Goal: Task Accomplishment & Management: Manage account settings

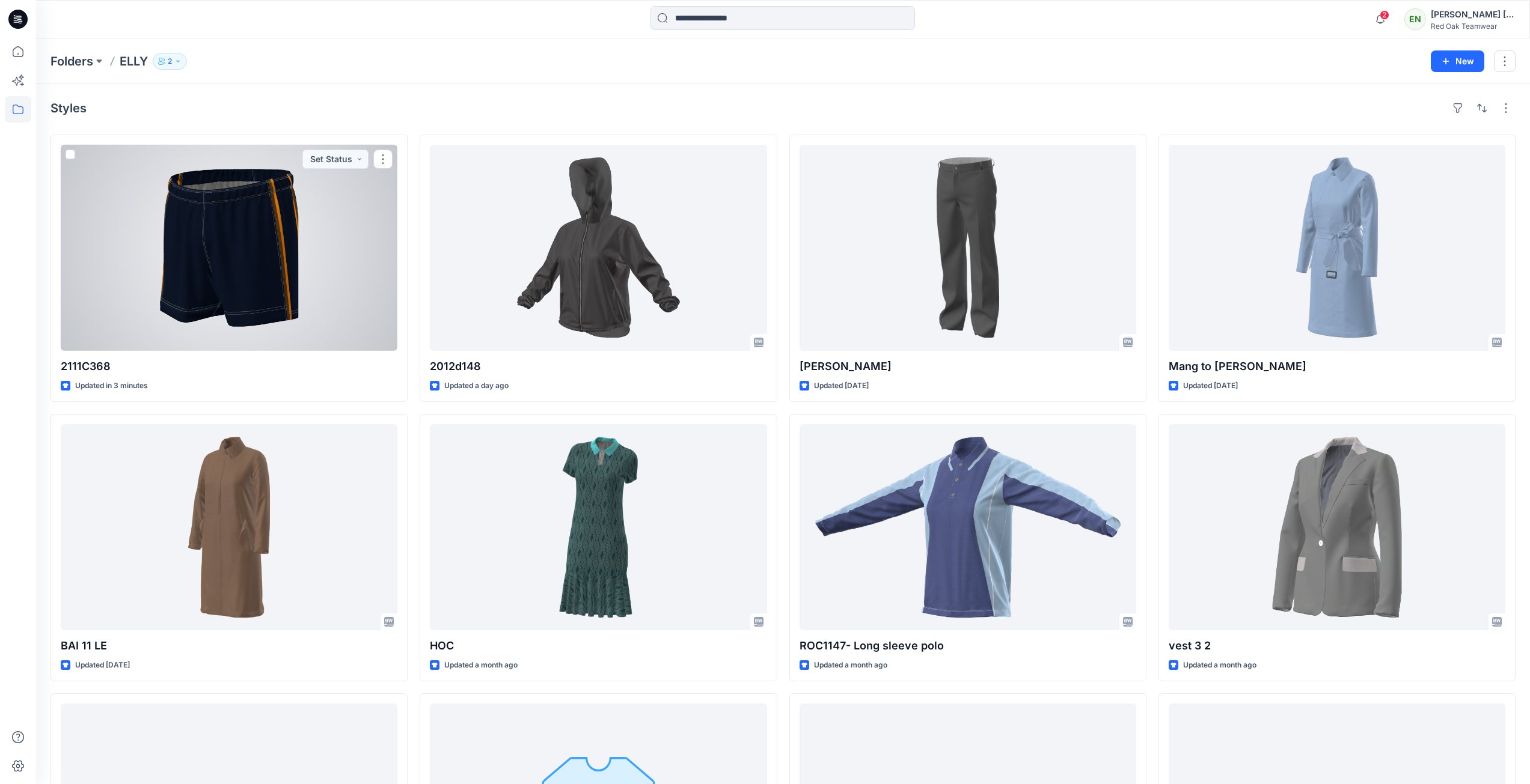
click at [231, 252] on div at bounding box center [229, 248] width 337 height 206
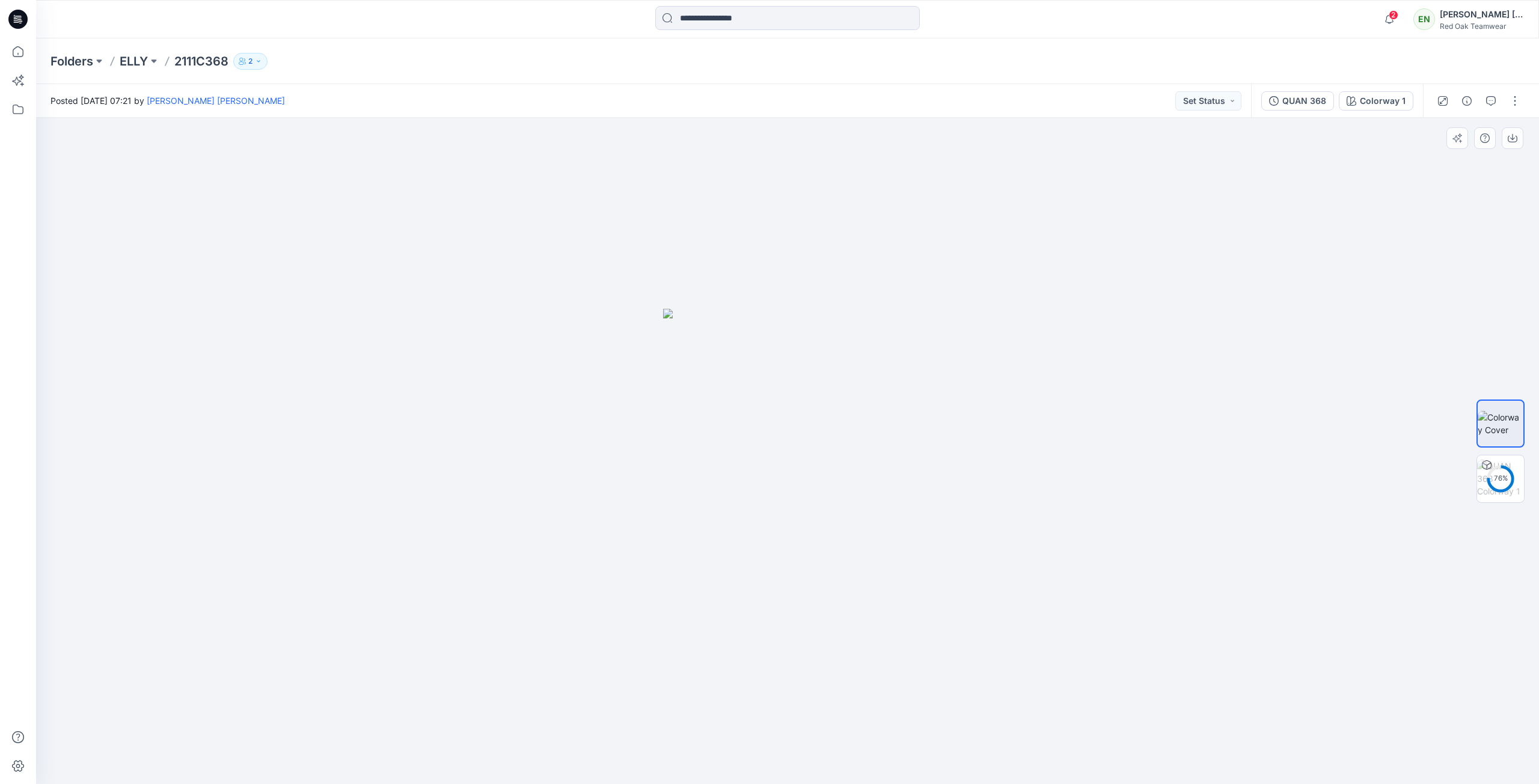
click at [845, 381] on img at bounding box center [787, 547] width 249 height 476
click at [1500, 477] on img at bounding box center [1500, 478] width 47 height 38
click at [1509, 427] on img at bounding box center [1500, 424] width 47 height 26
click at [1503, 471] on img at bounding box center [1500, 478] width 47 height 38
click at [17, 44] on icon at bounding box center [18, 52] width 26 height 26
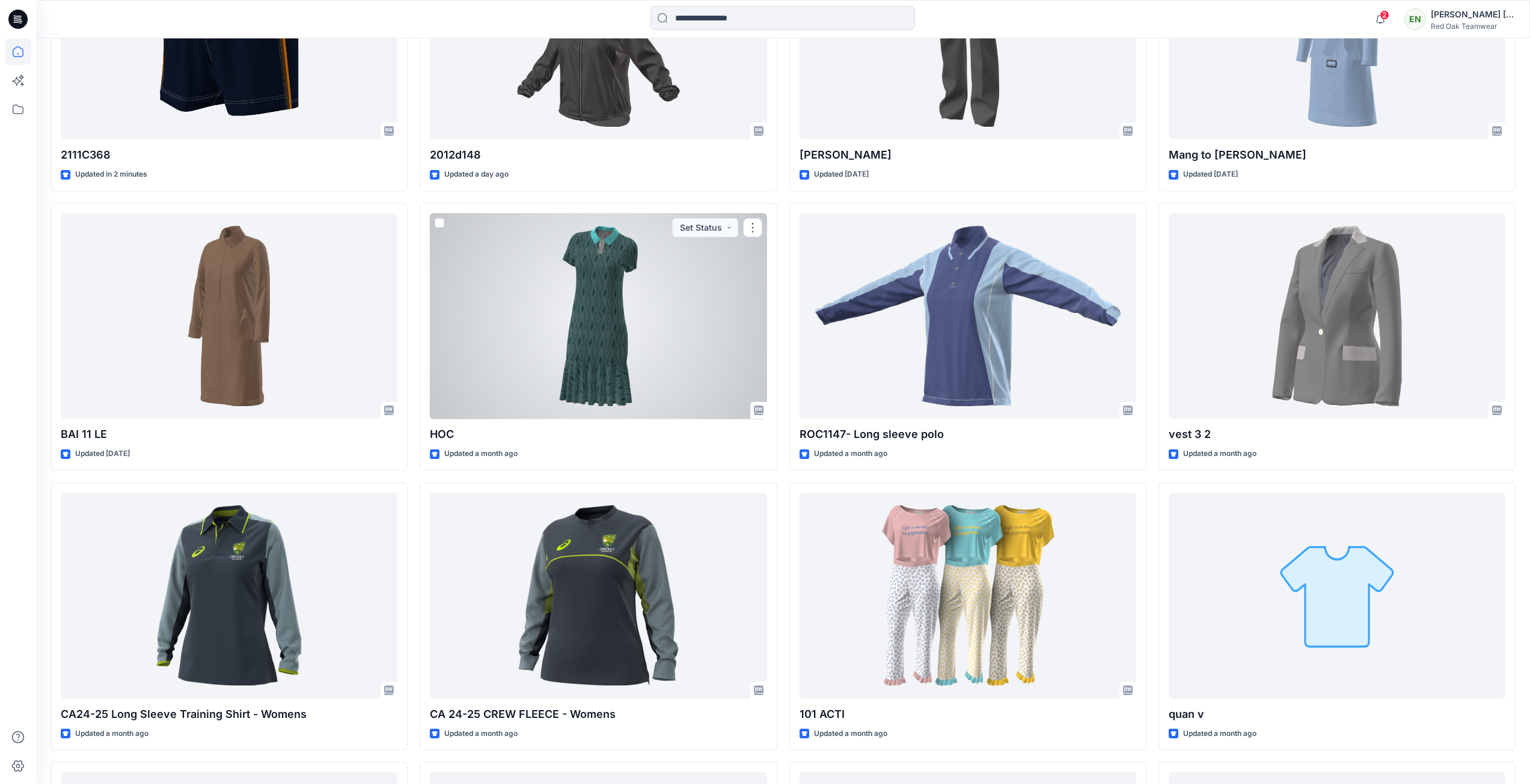
scroll to position [625, 0]
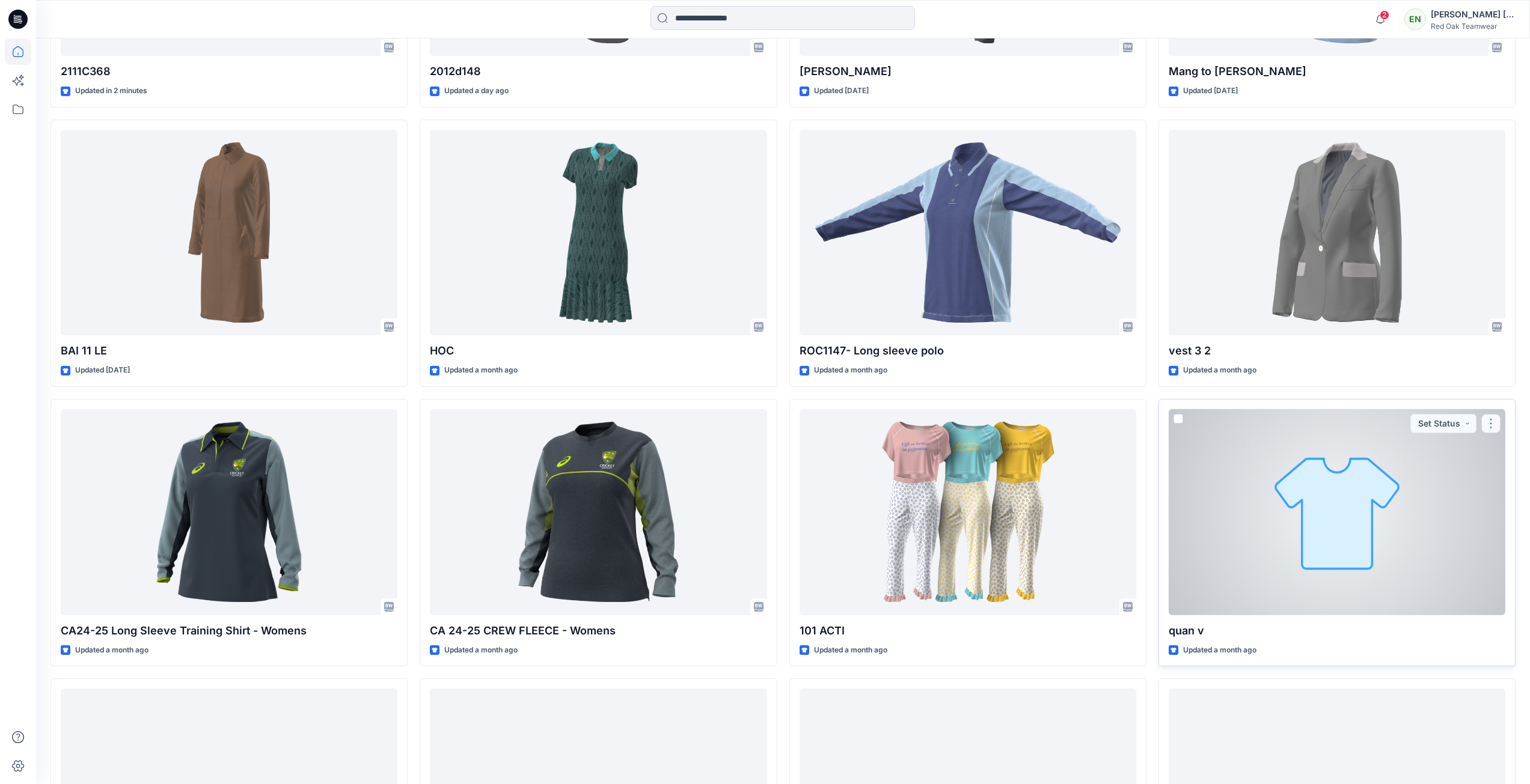
click at [1488, 423] on button "button" at bounding box center [1491, 424] width 19 height 19
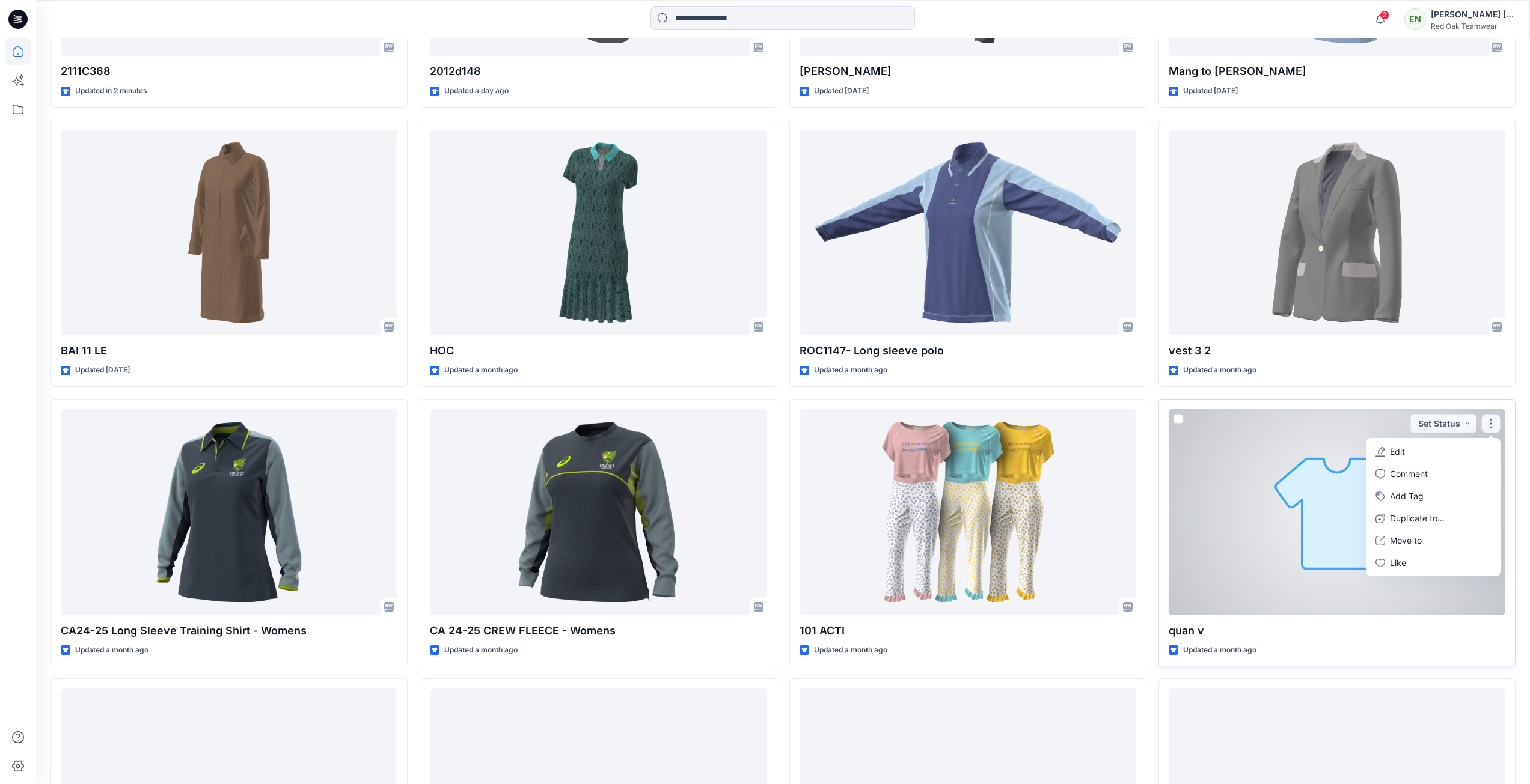
click at [1424, 452] on button "Edit" at bounding box center [1433, 451] width 130 height 22
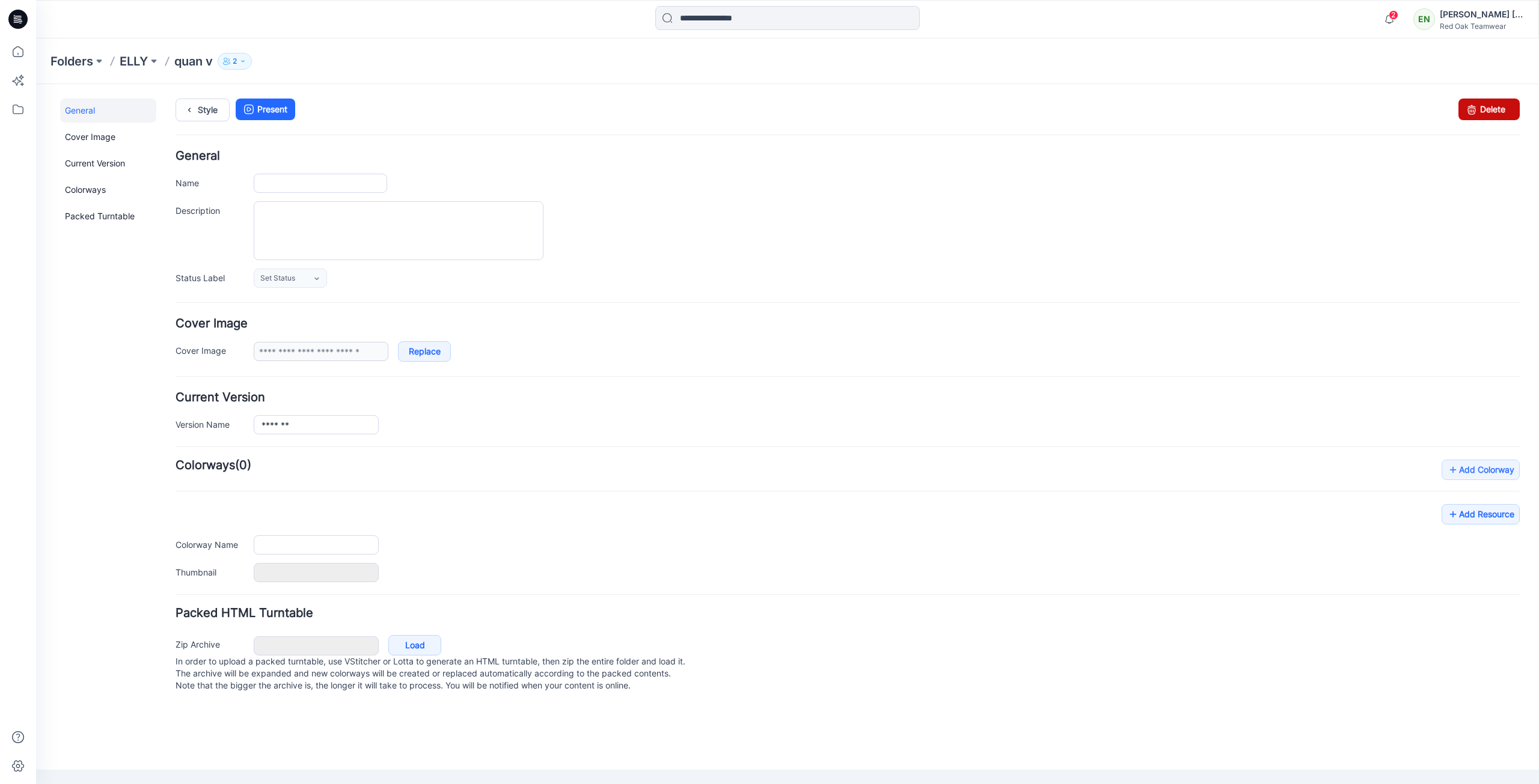
type input "*******"
drag, startPoint x: 1489, startPoint y: 115, endPoint x: 847, endPoint y: 139, distance: 642.4
click at [1489, 115] on link "Delete" at bounding box center [1489, 109] width 61 height 21
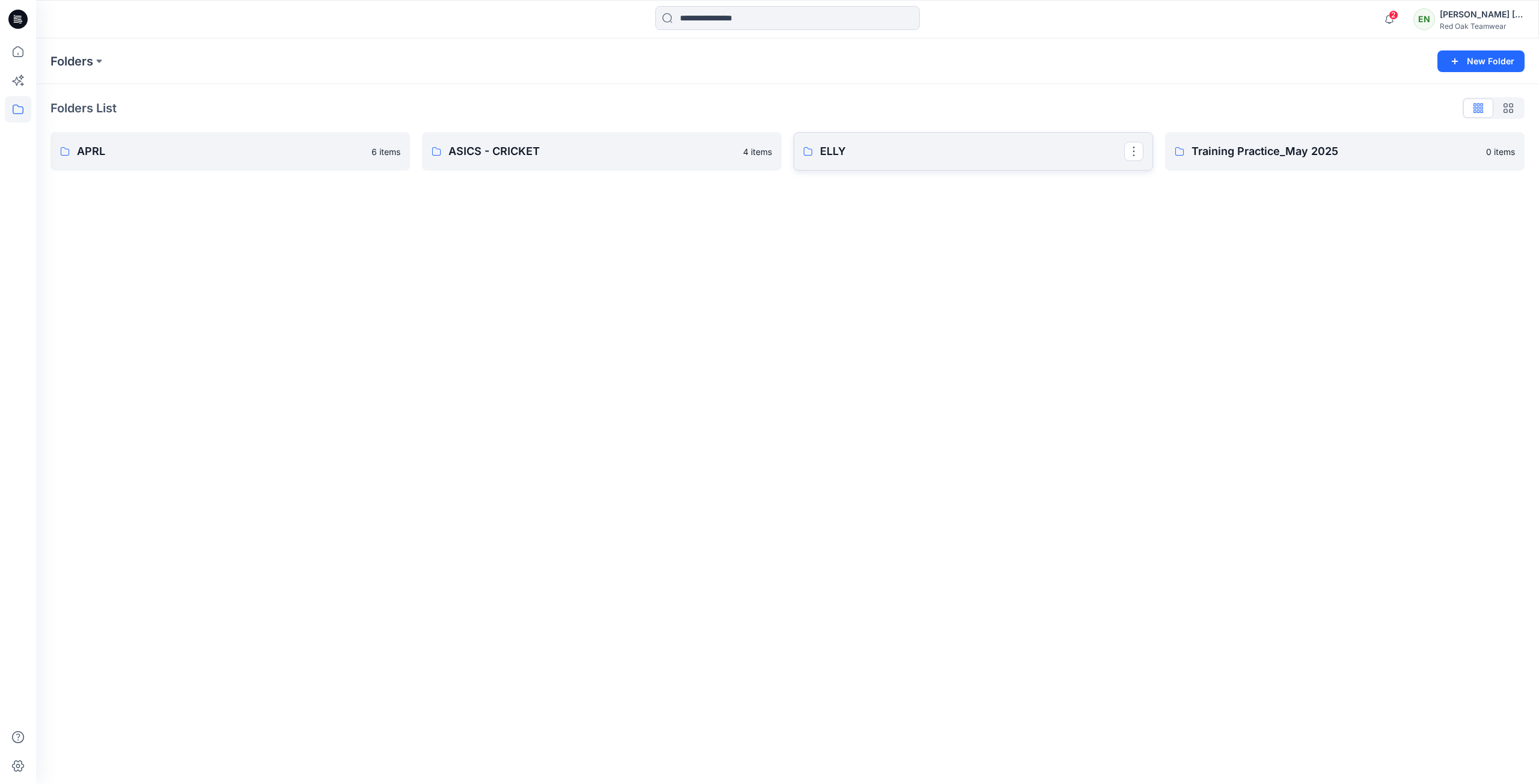
click at [902, 150] on p "ELLY" at bounding box center [972, 151] width 304 height 17
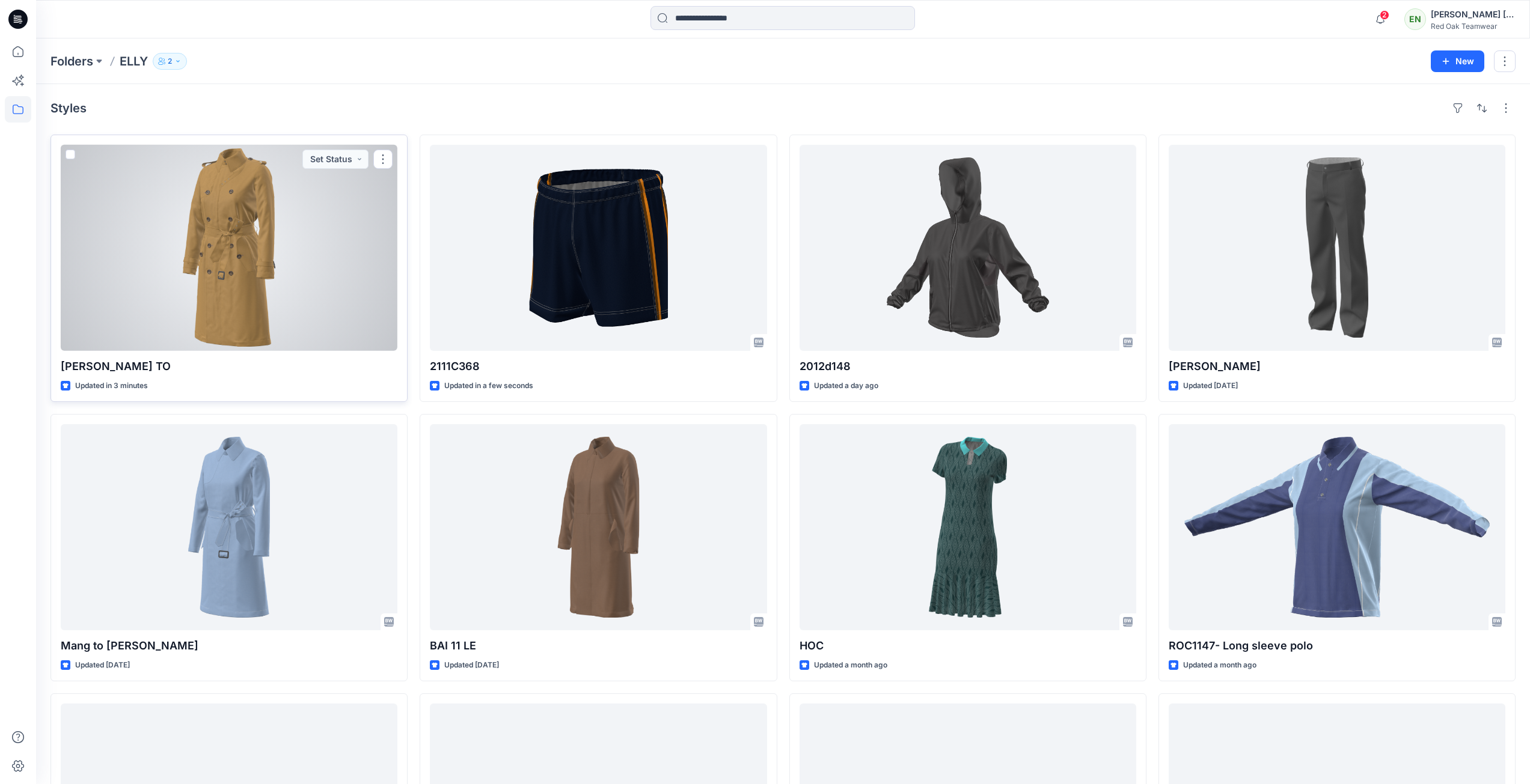
click at [293, 218] on div at bounding box center [229, 248] width 337 height 206
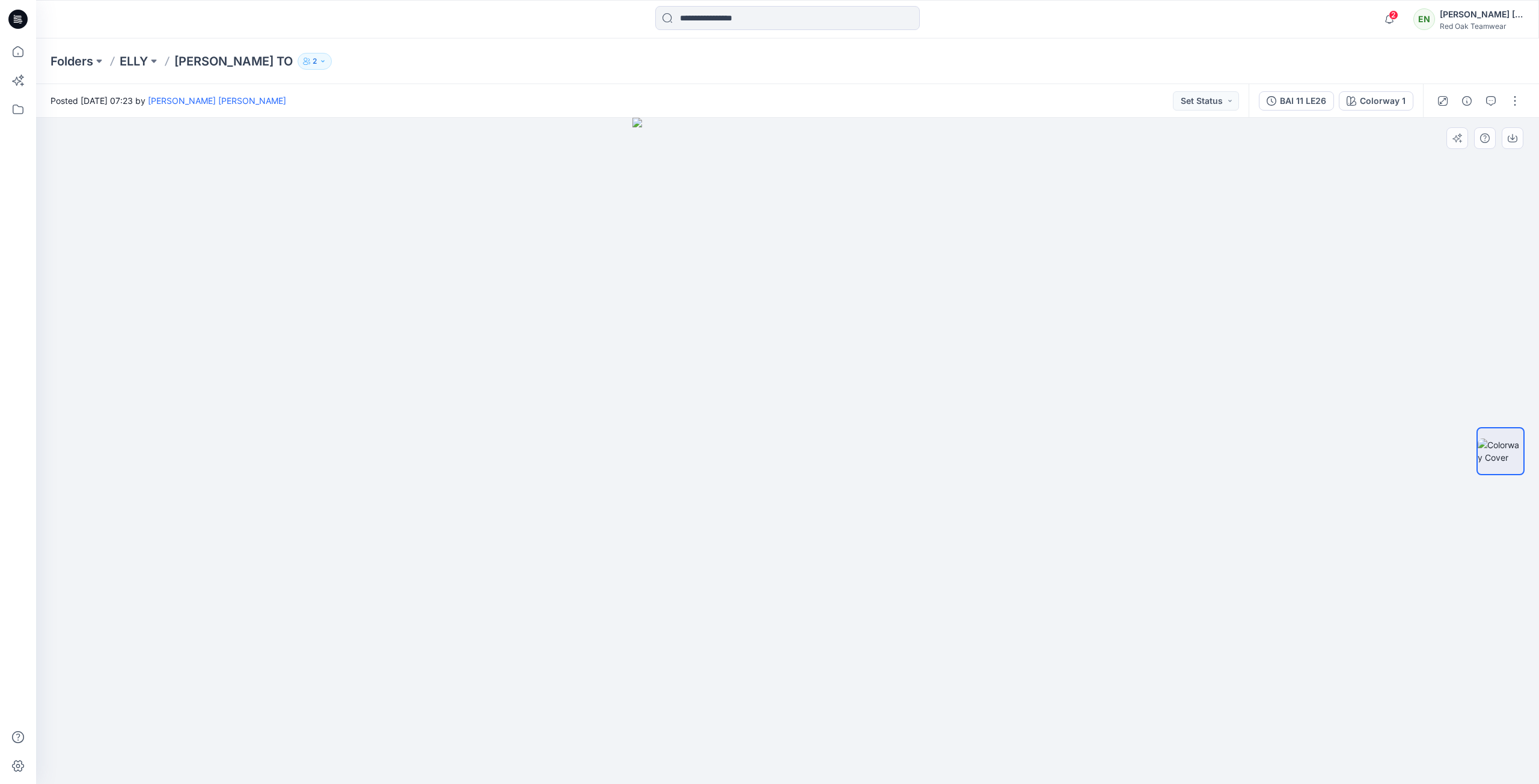
drag, startPoint x: 974, startPoint y: 489, endPoint x: 1077, endPoint y: 510, distance: 105.1
click at [1077, 510] on div at bounding box center [787, 451] width 1503 height 667
